Goal: Task Accomplishment & Management: Use online tool/utility

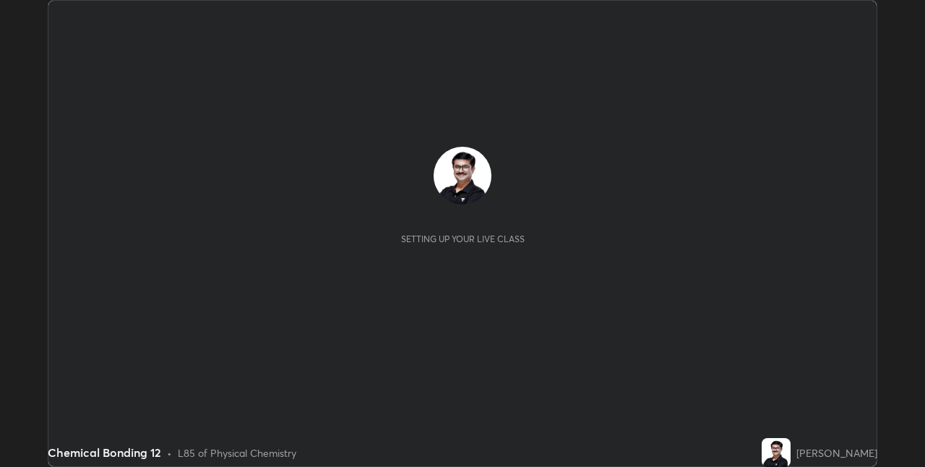
scroll to position [467, 925]
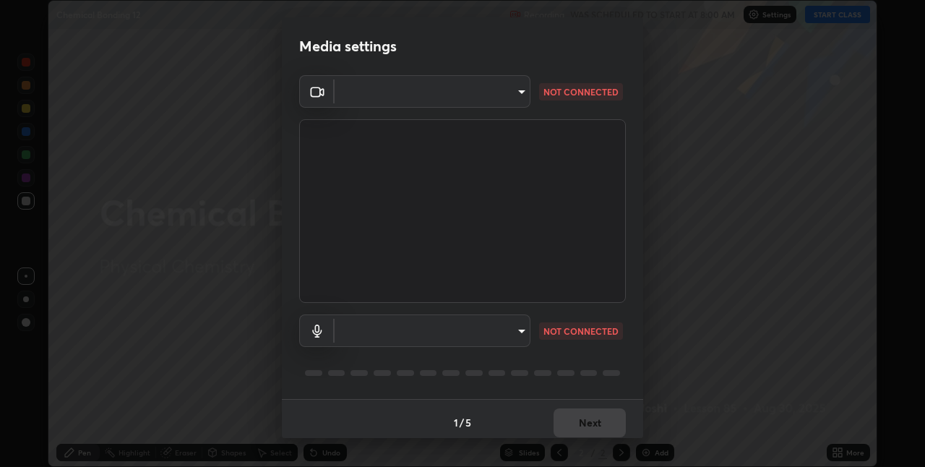
type input "8a437219b1c9d5fef93d1ec40e095ac8837f64dae60836980dab15105ba84f43"
type input "8b03dfe00df41579c2e68c2a8f86c5c3b417a10a4e389e2de265caeca052d5a4"
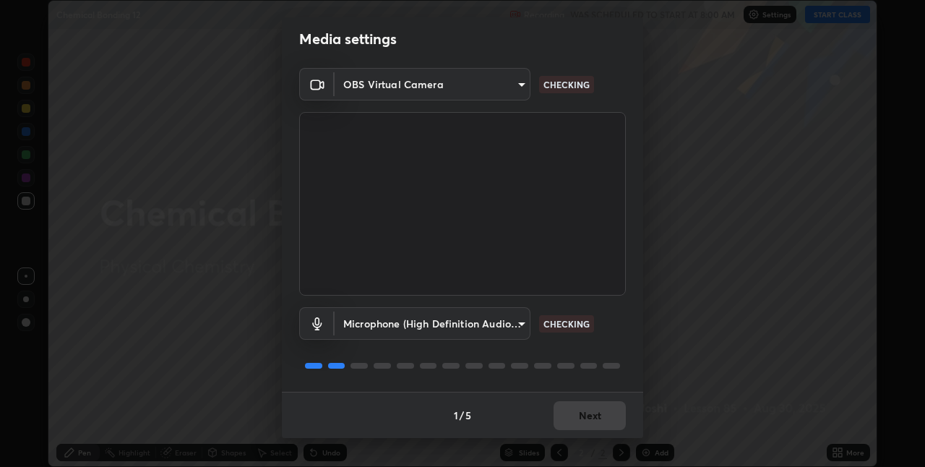
scroll to position [6, 0]
click at [522, 321] on body "Erase all Chemical Bonding 12 Recording WAS SCHEDULED TO START AT 8:00 AM Setti…" at bounding box center [462, 233] width 925 height 467
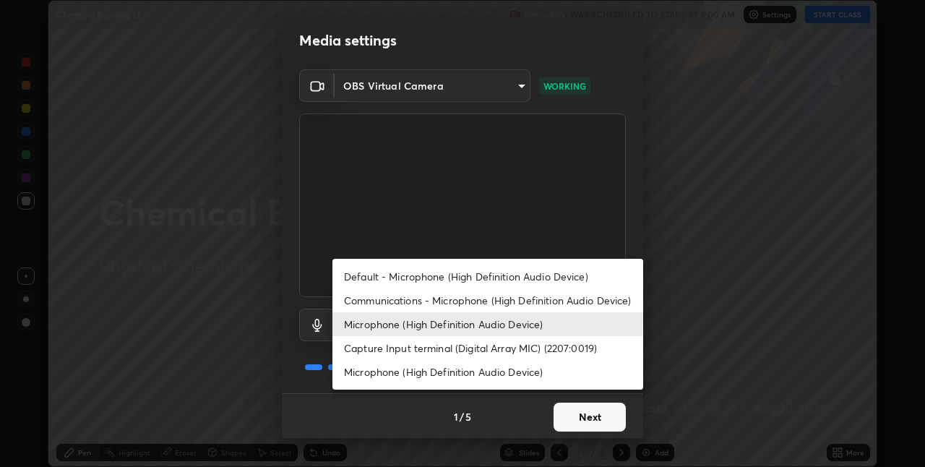
click at [582, 416] on div at bounding box center [462, 233] width 925 height 467
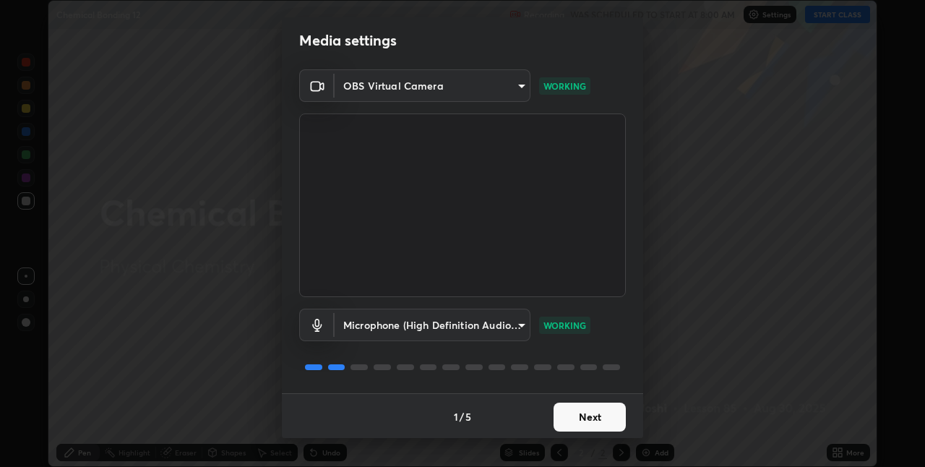
click at [590, 416] on button "Next" at bounding box center [589, 416] width 72 height 29
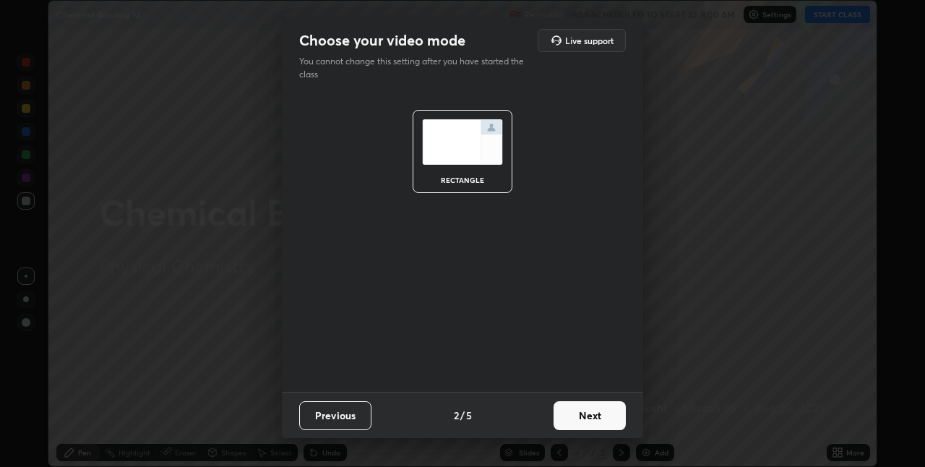
scroll to position [0, 0]
click at [593, 415] on button "Next" at bounding box center [589, 415] width 72 height 29
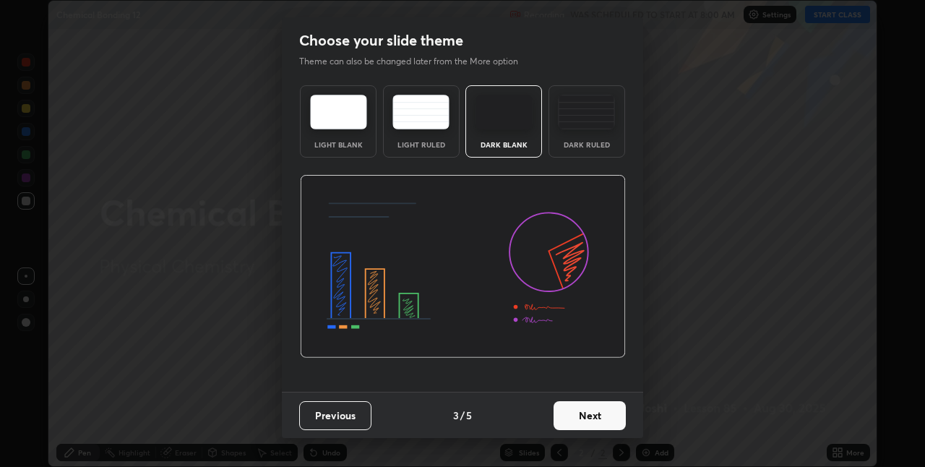
click at [592, 416] on button "Next" at bounding box center [589, 415] width 72 height 29
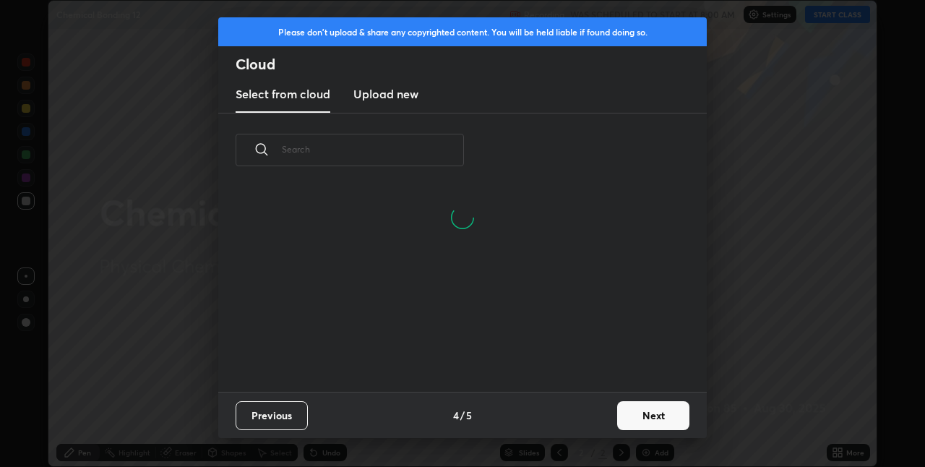
scroll to position [204, 464]
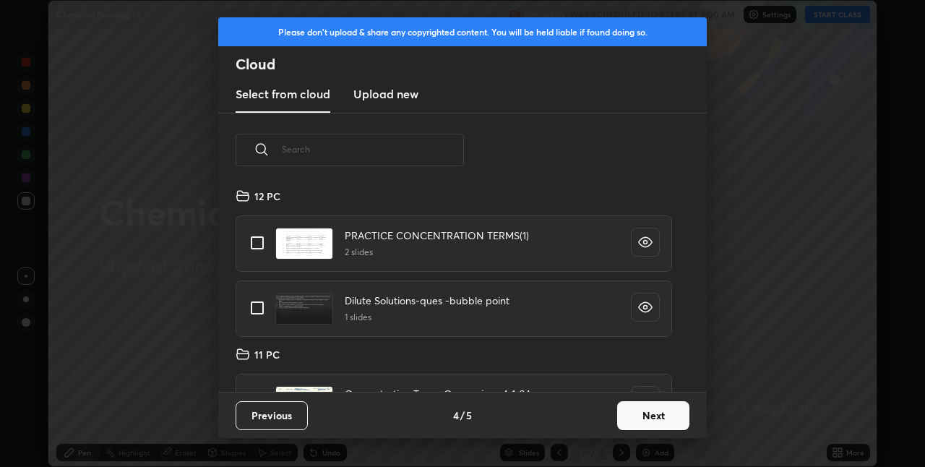
click at [650, 414] on button "Next" at bounding box center [653, 415] width 72 height 29
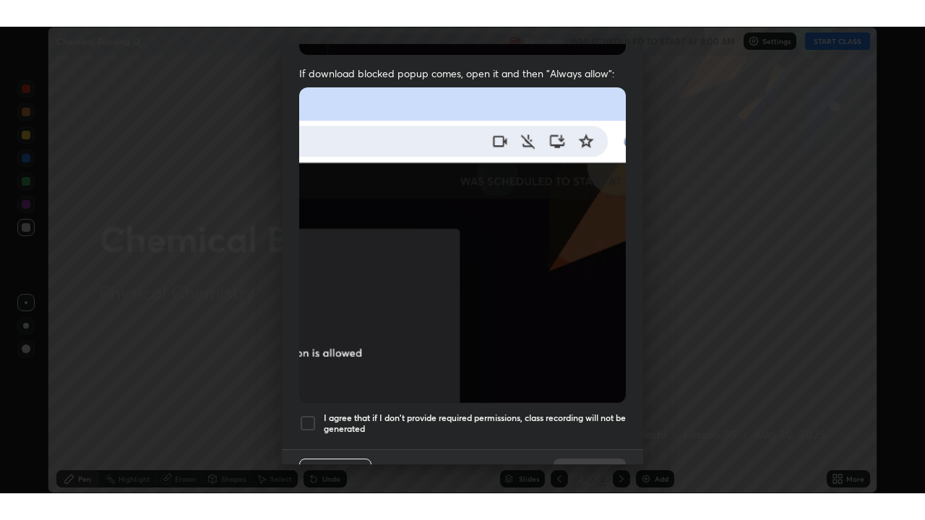
scroll to position [302, 0]
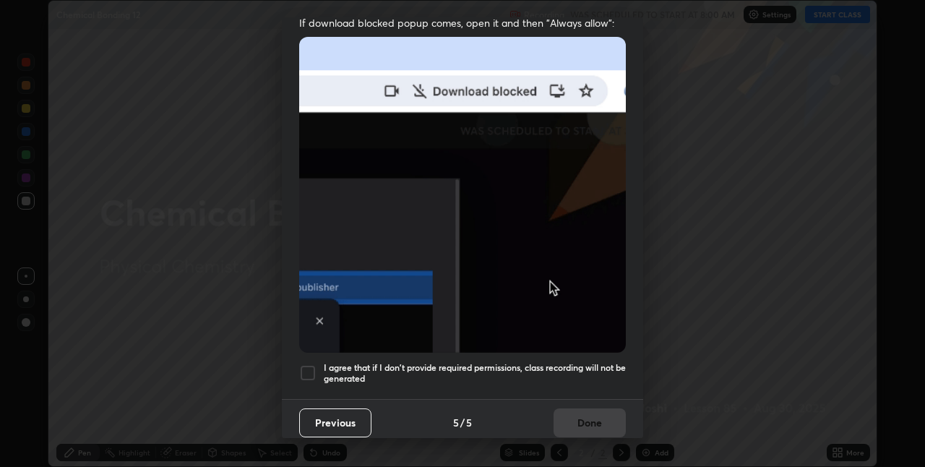
click at [311, 367] on div at bounding box center [307, 372] width 17 height 17
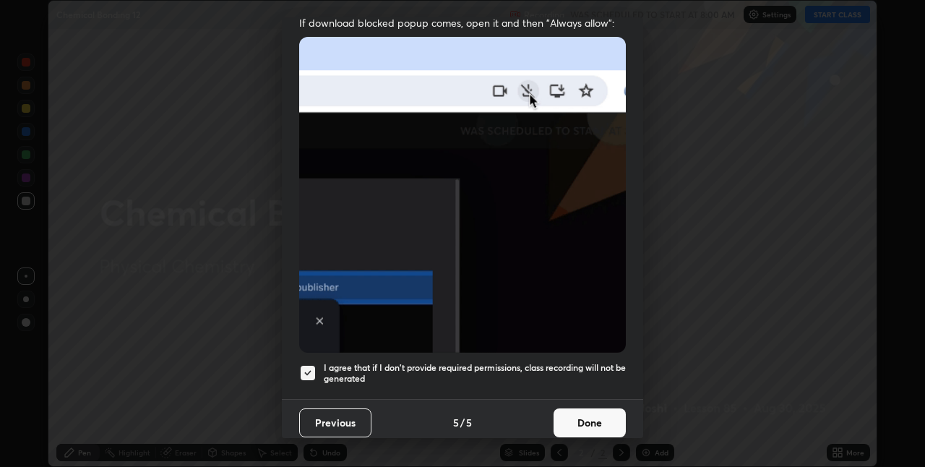
click at [565, 414] on button "Done" at bounding box center [589, 422] width 72 height 29
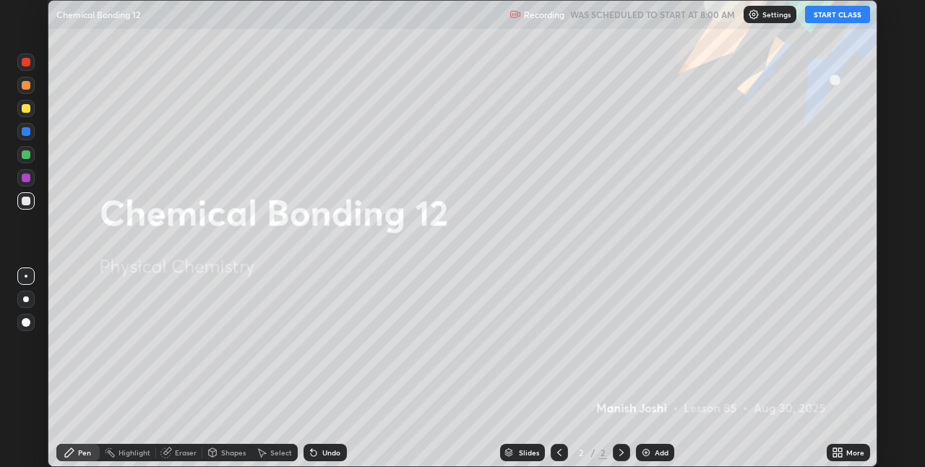
click at [831, 16] on button "START CLASS" at bounding box center [837, 14] width 65 height 17
click at [835, 449] on icon at bounding box center [835, 450] width 4 height 4
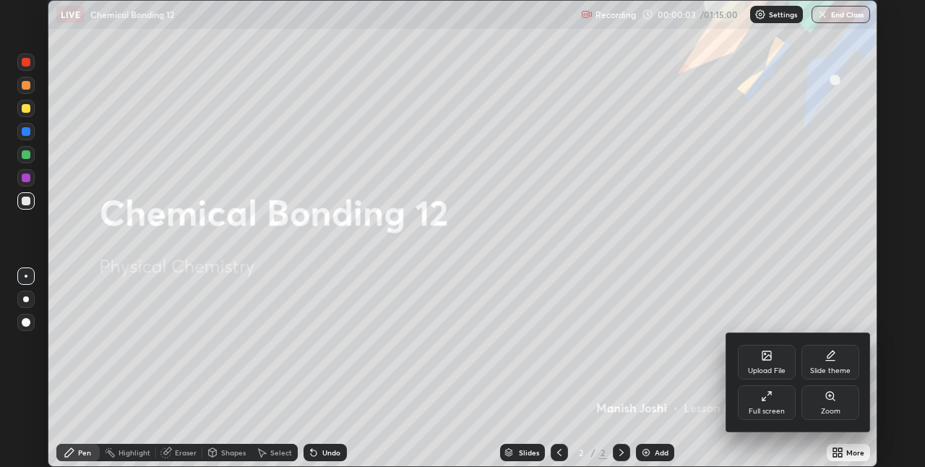
click at [765, 404] on div "Full screen" at bounding box center [767, 402] width 58 height 35
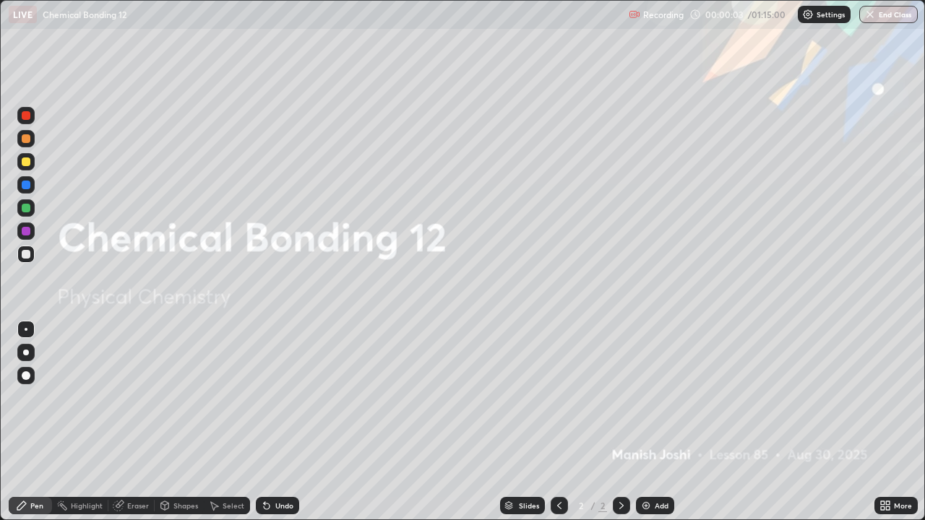
scroll to position [520, 925]
click at [648, 466] on img at bounding box center [646, 506] width 12 height 12
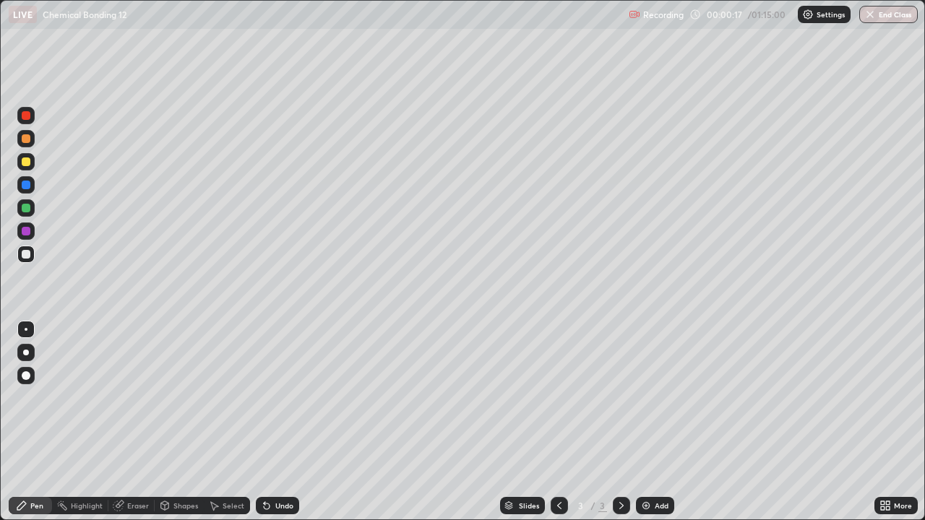
click at [32, 257] on div at bounding box center [25, 254] width 17 height 17
